Goal: Information Seeking & Learning: Learn about a topic

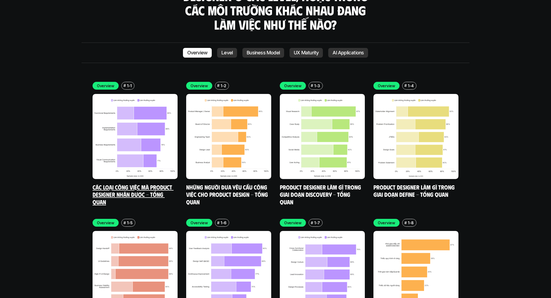
scroll to position [1658, 0]
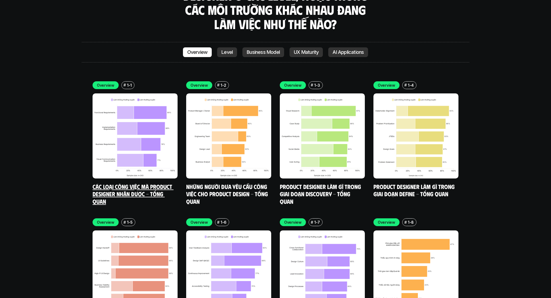
click at [159, 100] on img at bounding box center [134, 135] width 85 height 85
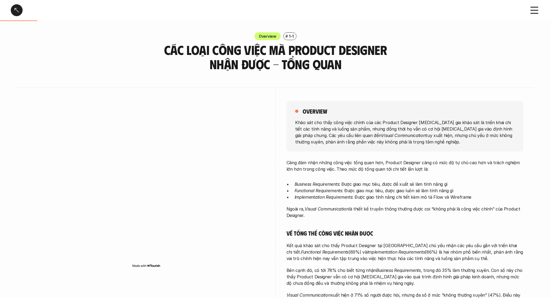
click at [20, 13] on div at bounding box center [17, 10] width 12 height 12
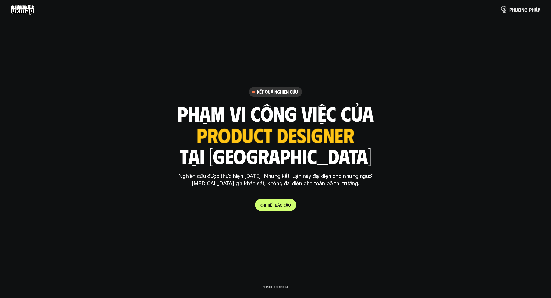
click at [519, 8] on p "p h ư ơ n g p h á p" at bounding box center [524, 10] width 31 height 6
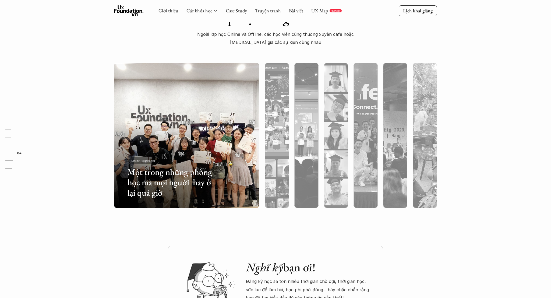
scroll to position [1167, 0]
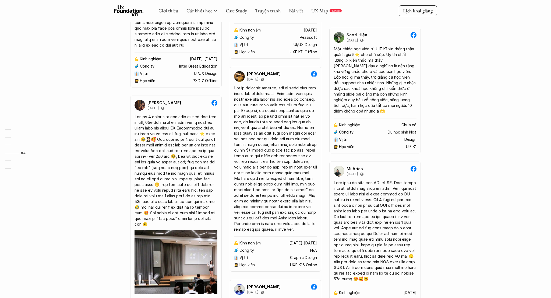
click at [290, 12] on link "Bài viết" at bounding box center [296, 11] width 14 height 6
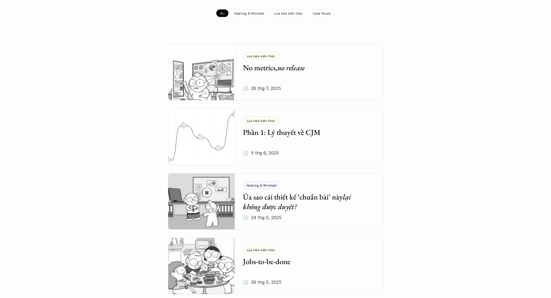
scroll to position [79, 0]
click at [308, 64] on h5 "No metrics, no release" at bounding box center [305, 67] width 124 height 10
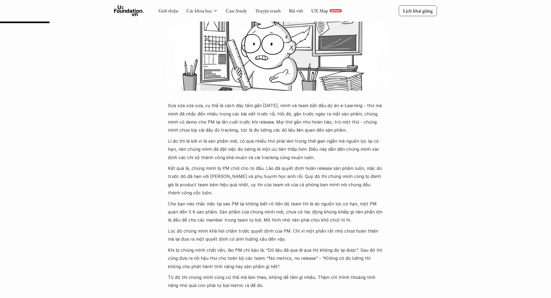
scroll to position [152, 0]
